Goal: Task Accomplishment & Management: Manage account settings

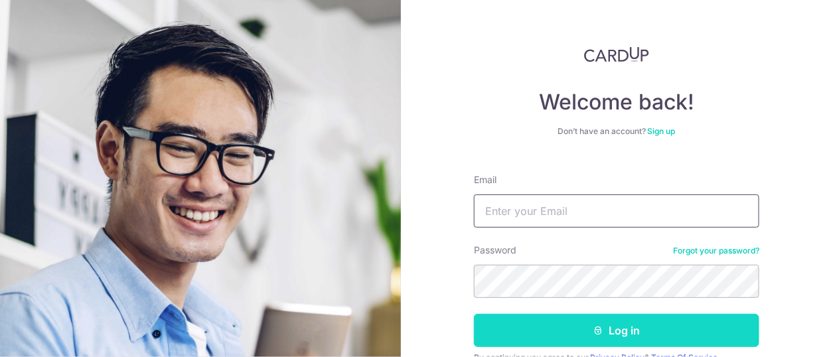
type input "[PERSON_NAME][EMAIL_ADDRESS][DOMAIN_NAME]"
click at [574, 331] on button "Log in" at bounding box center [617, 330] width 286 height 33
